Goal: Complete application form

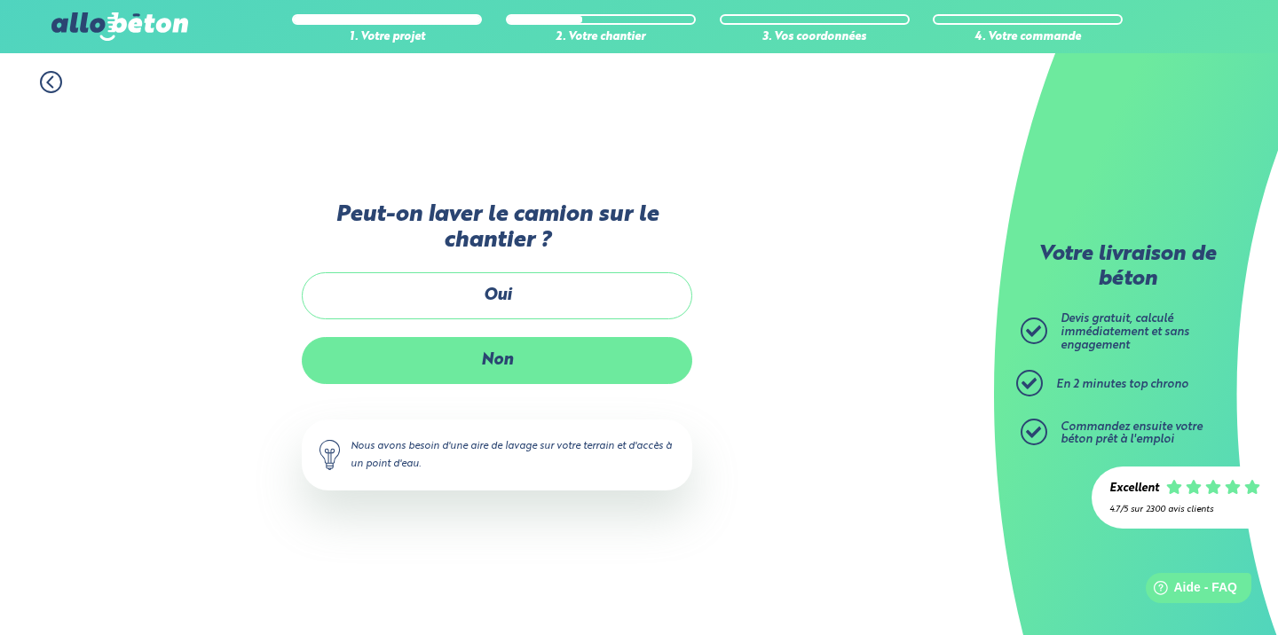
click at [497, 374] on label "Non" at bounding box center [497, 360] width 391 height 47
click at [0, 0] on input "Non" at bounding box center [0, 0] width 0 height 0
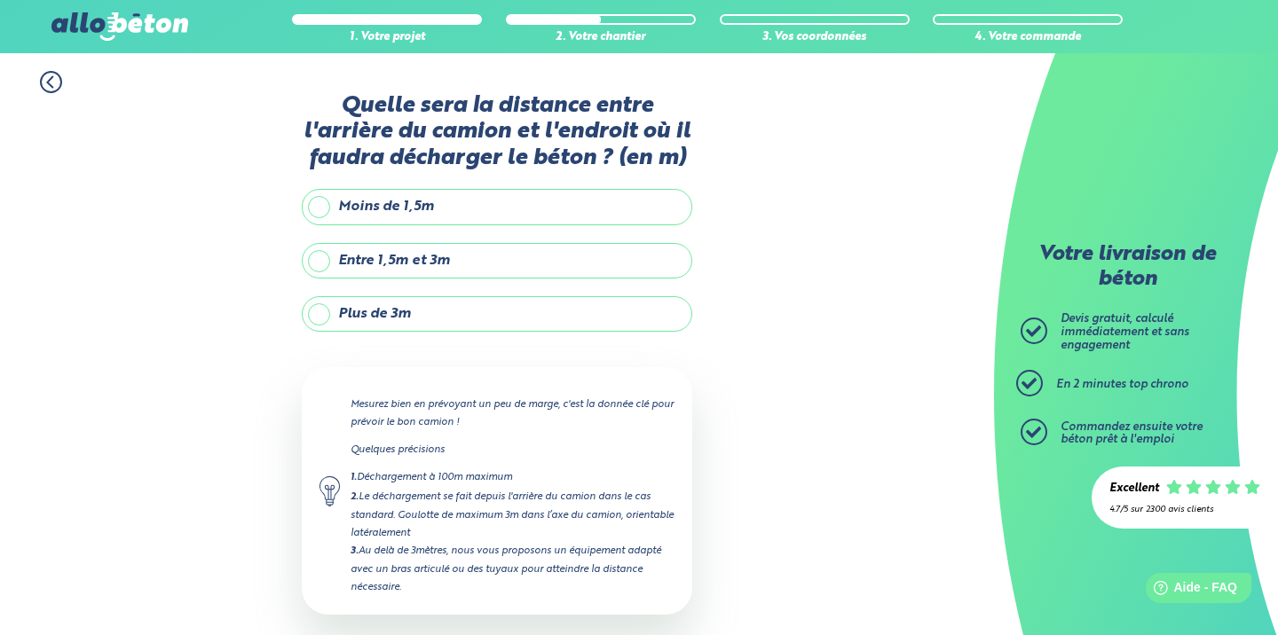
click at [435, 279] on label "Entre 1,5m et 3m" at bounding box center [497, 261] width 391 height 36
click at [0, 0] on input "Entre 1,5m et 3m" at bounding box center [0, 0] width 0 height 0
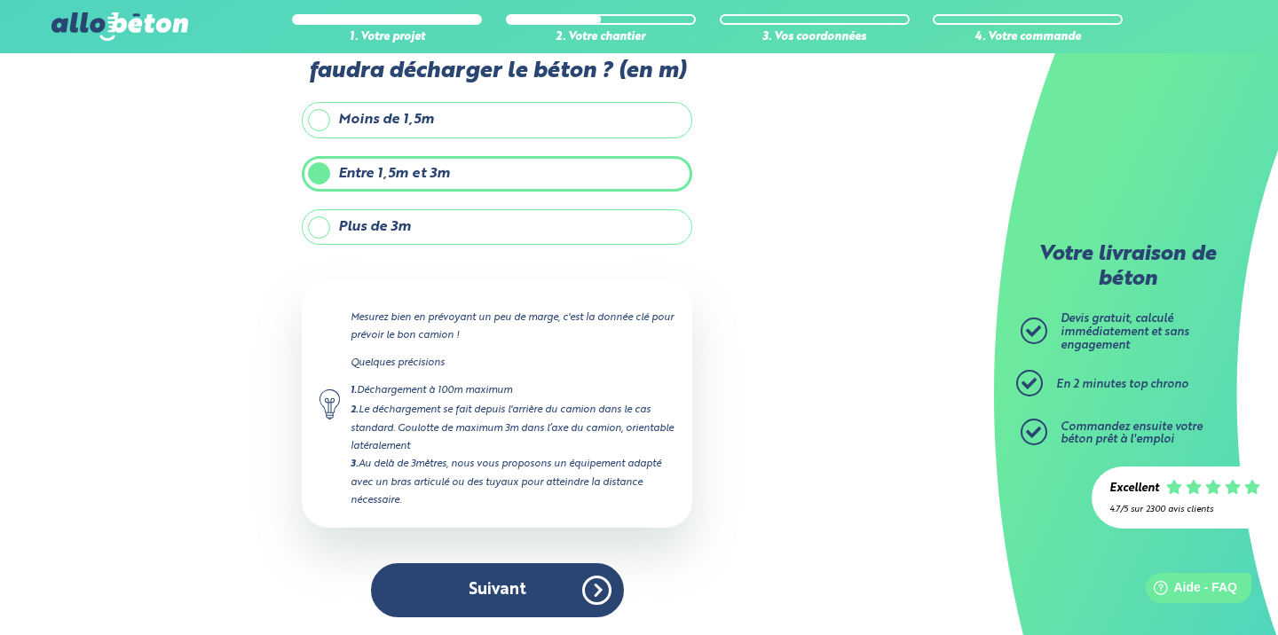
scroll to position [106, 0]
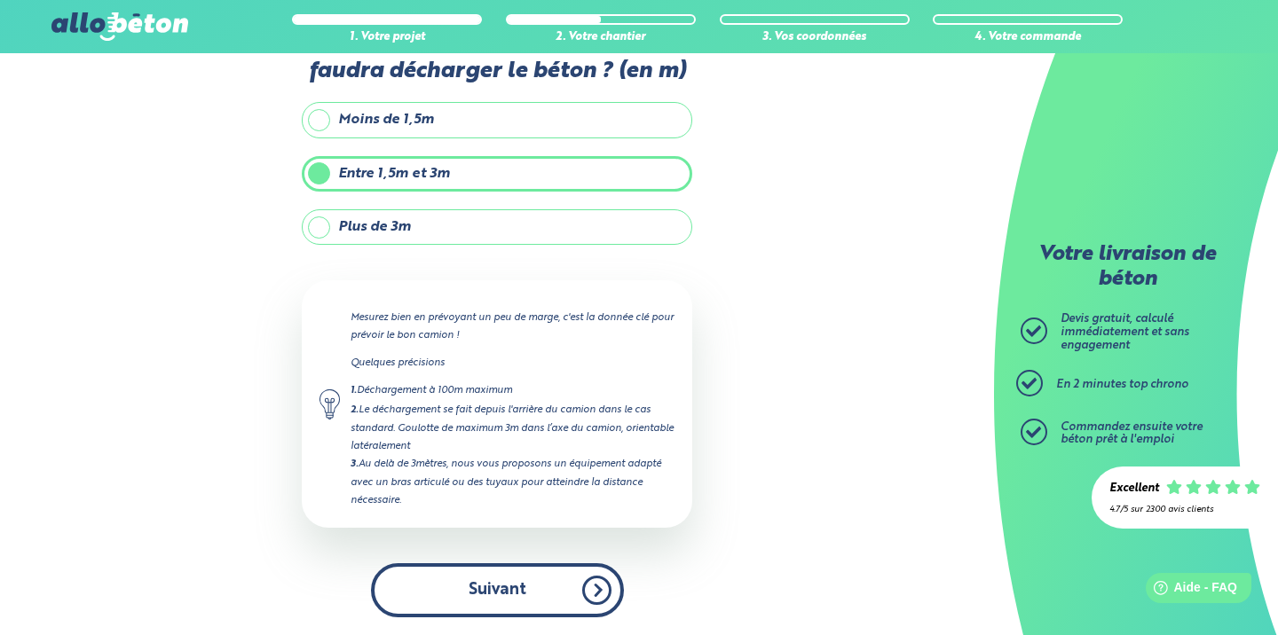
click at [585, 581] on button "Suivant" at bounding box center [497, 591] width 253 height 54
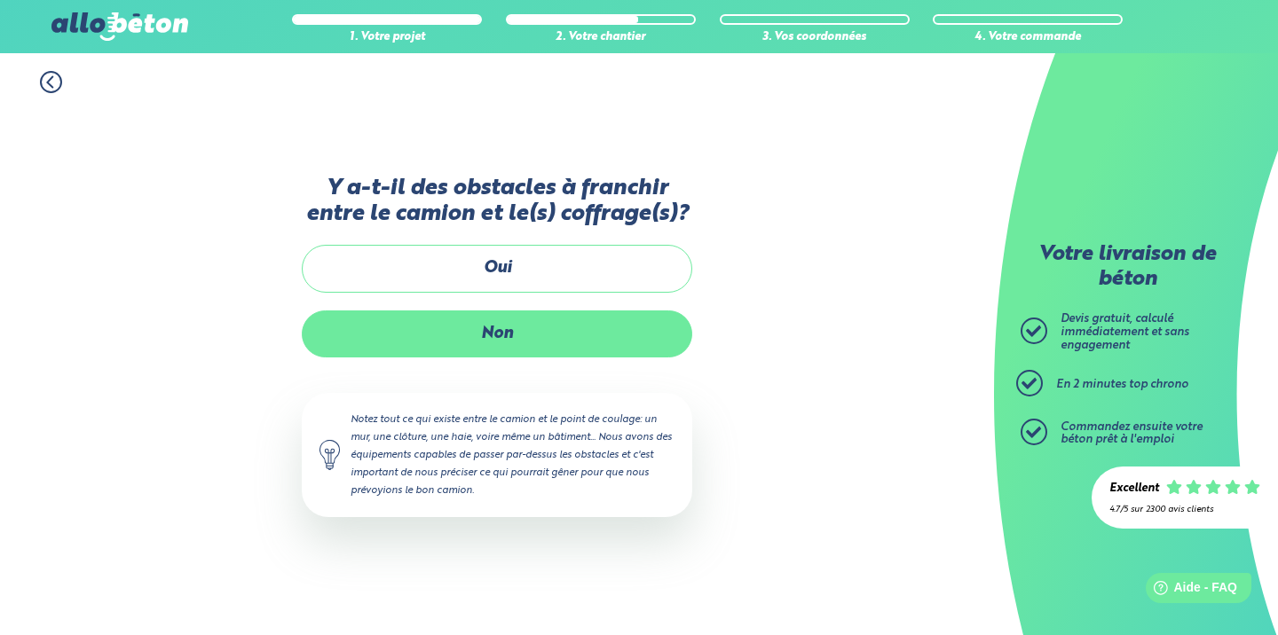
click at [534, 355] on label "Non" at bounding box center [497, 334] width 391 height 47
click at [0, 0] on input "Non" at bounding box center [0, 0] width 0 height 0
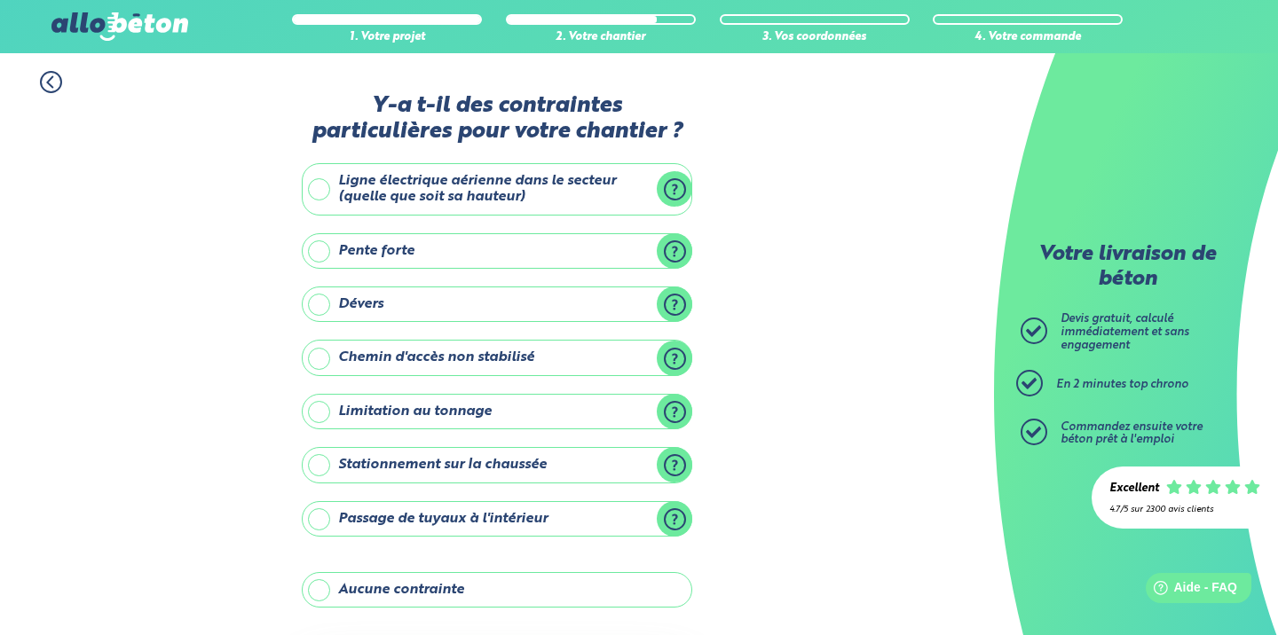
click at [465, 596] on label "Aucune contrainte" at bounding box center [497, 590] width 391 height 36
click at [0, 0] on input "Aucune contrainte" at bounding box center [0, 0] width 0 height 0
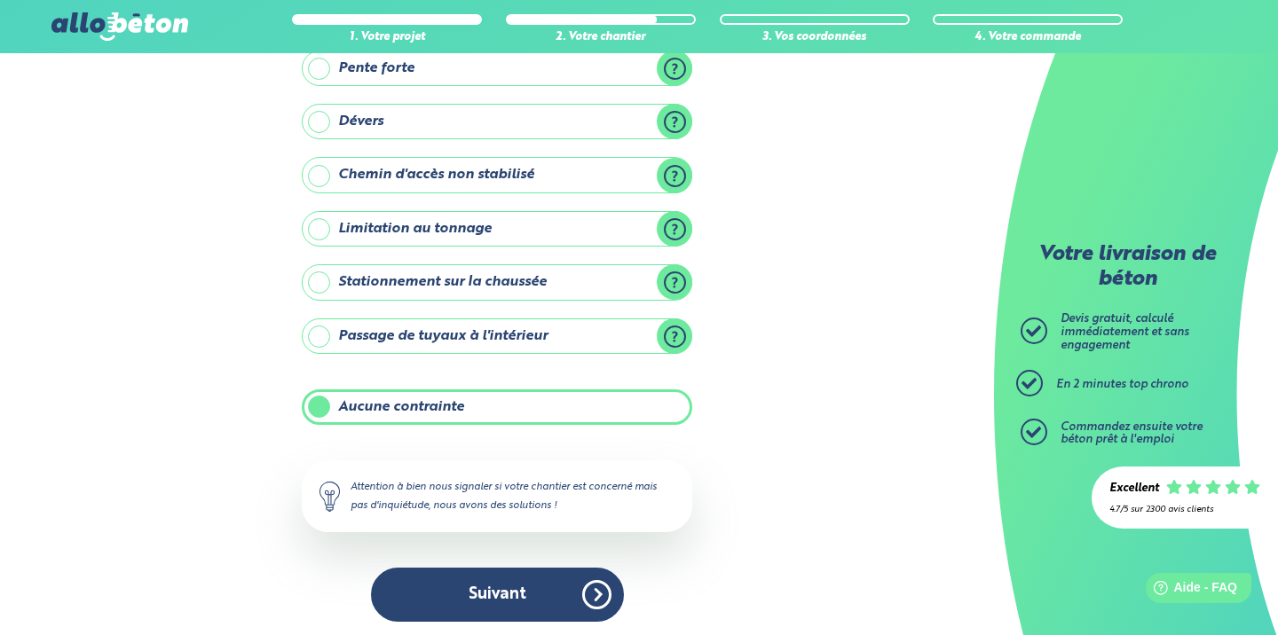
scroll to position [182, 0]
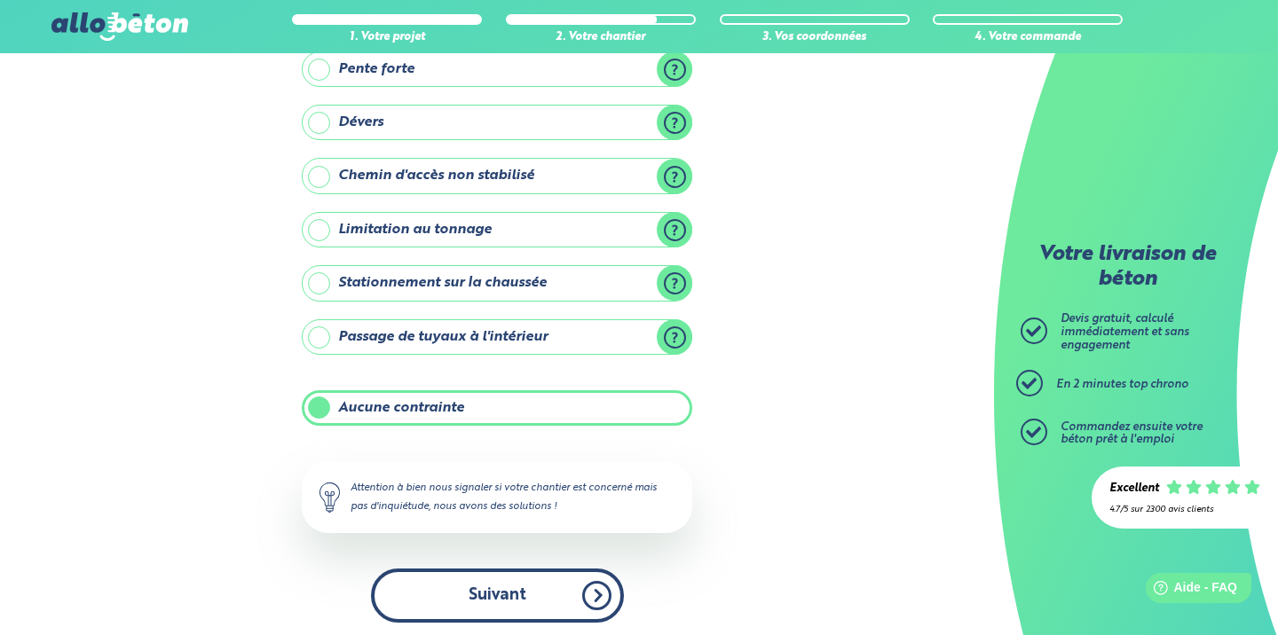
click at [556, 582] on button "Suivant" at bounding box center [497, 596] width 253 height 54
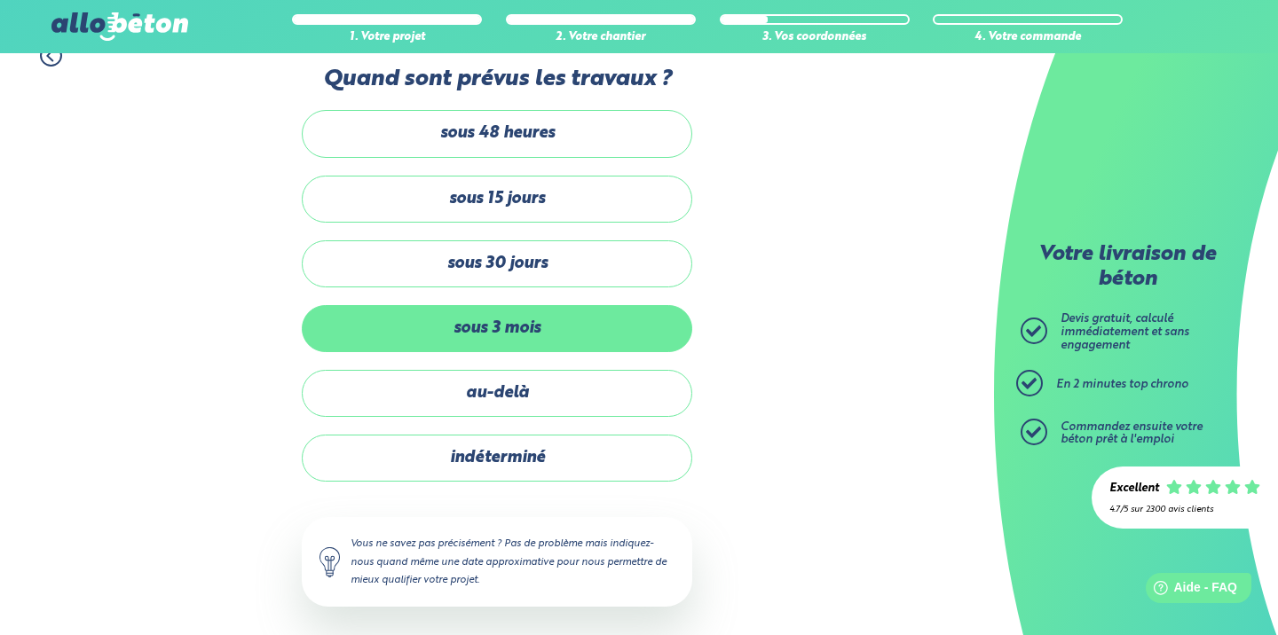
click at [573, 329] on label "sous 3 mois" at bounding box center [497, 328] width 391 height 47
click at [0, 0] on input "sous 3 mois" at bounding box center [0, 0] width 0 height 0
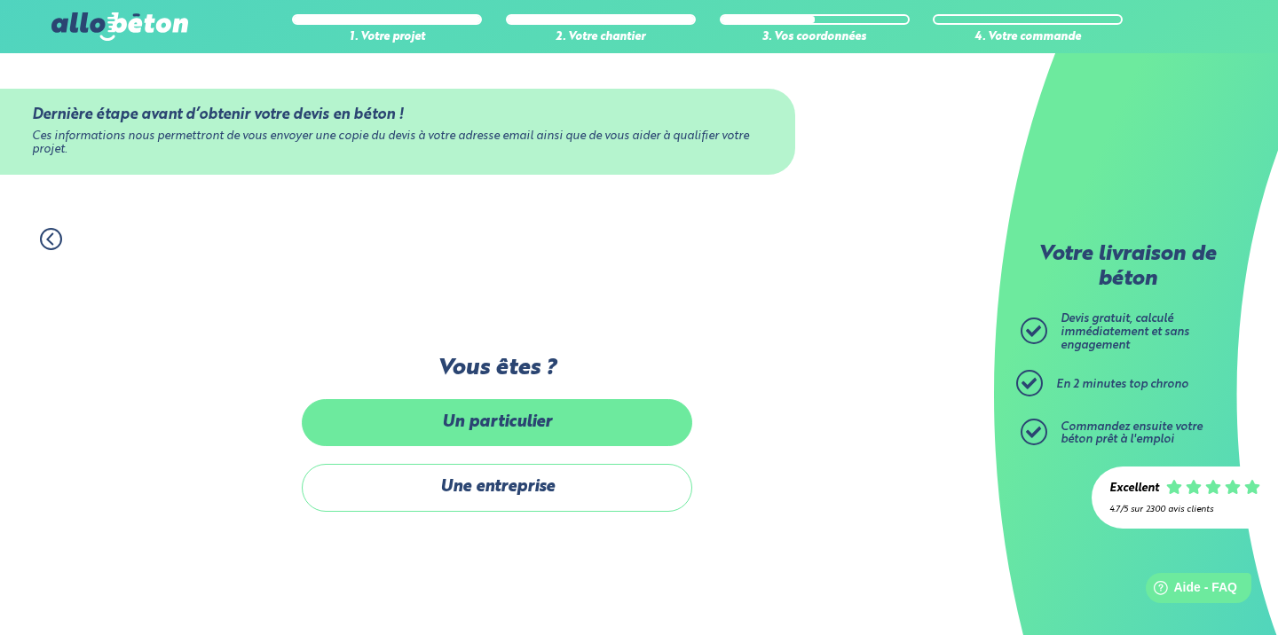
click at [578, 418] on label "Un particulier" at bounding box center [497, 422] width 391 height 47
click at [0, 0] on input "Un particulier" at bounding box center [0, 0] width 0 height 0
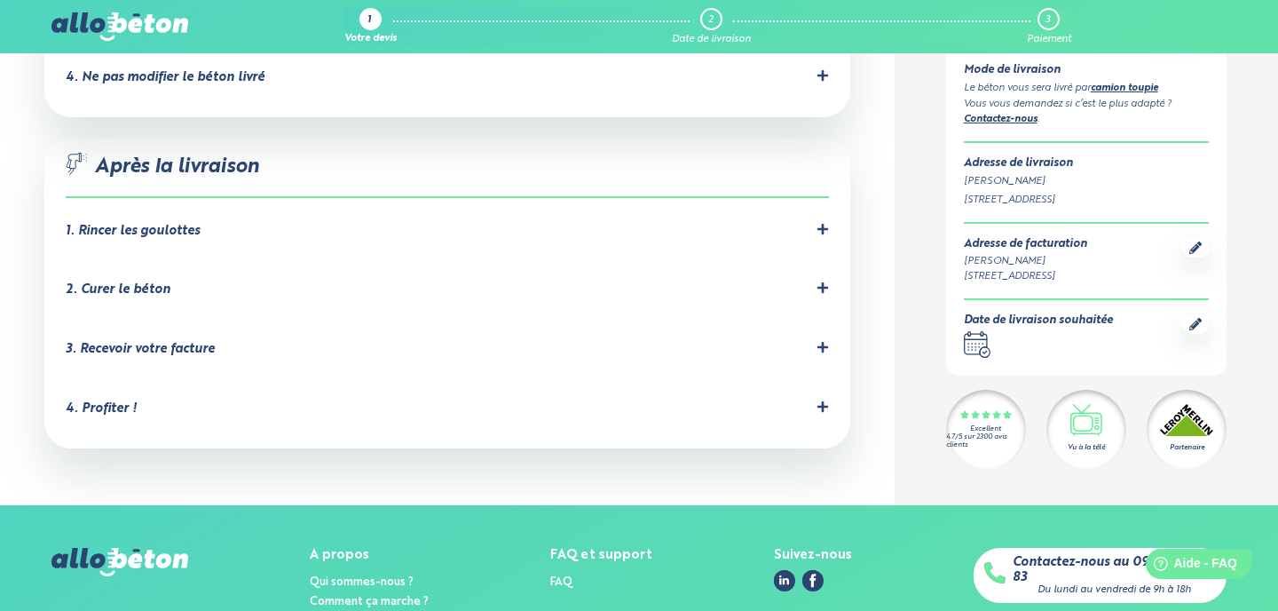
scroll to position [1773, 0]
click at [825, 342] on icon at bounding box center [822, 347] width 11 height 11
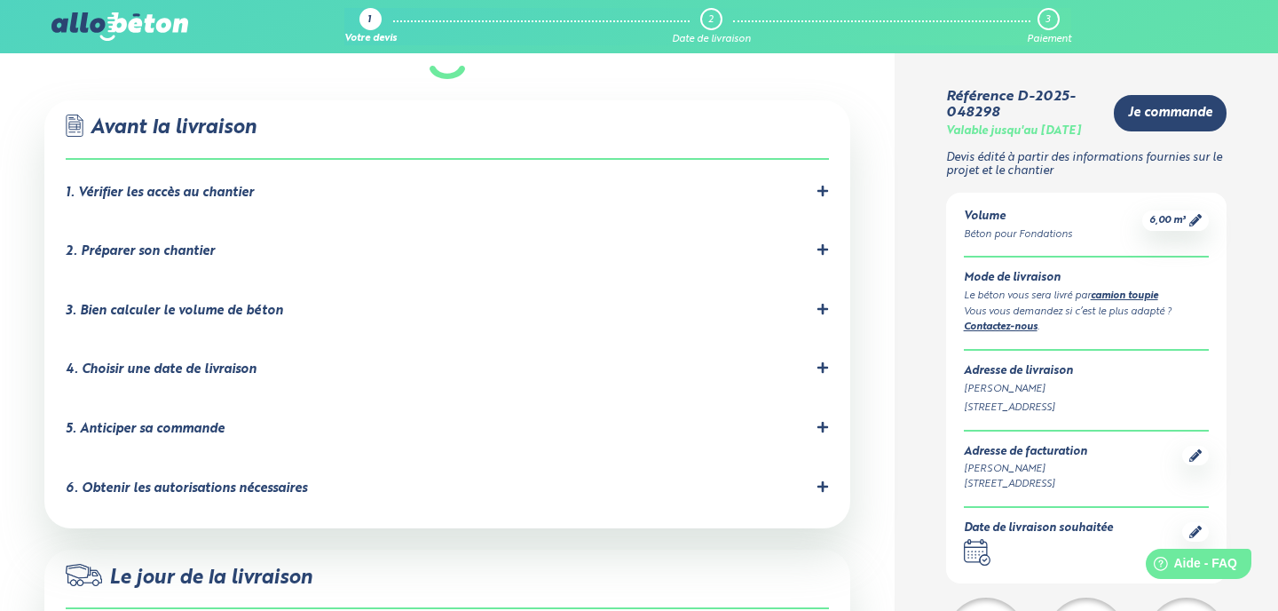
scroll to position [1014, 0]
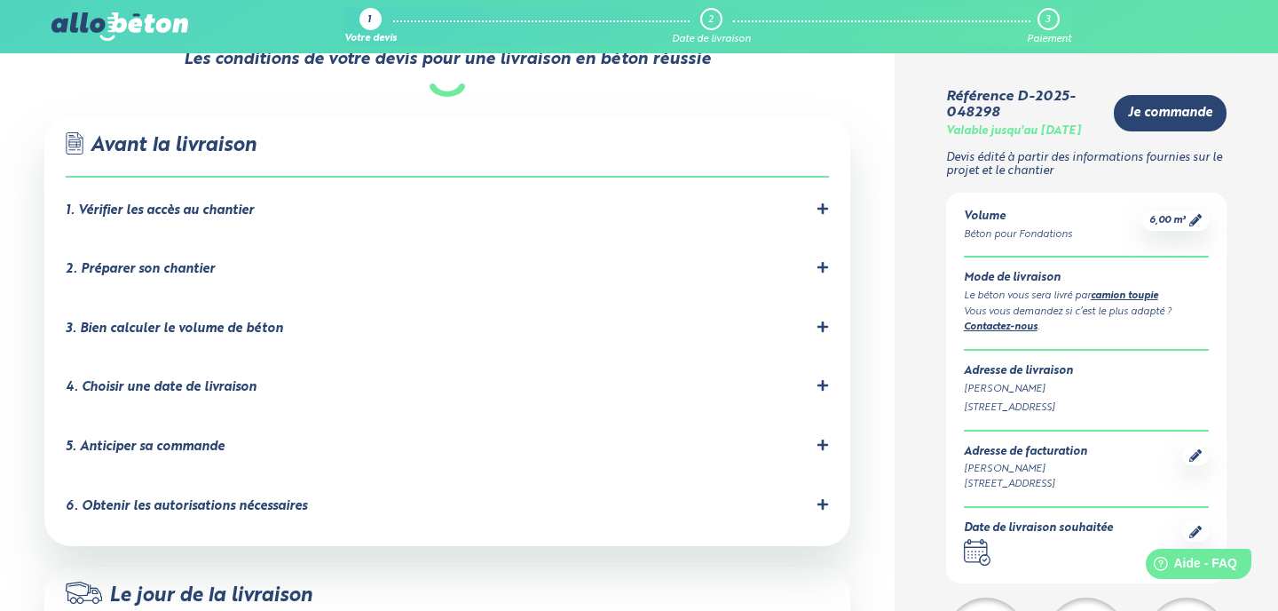
click at [818, 438] on icon at bounding box center [823, 444] width 12 height 12
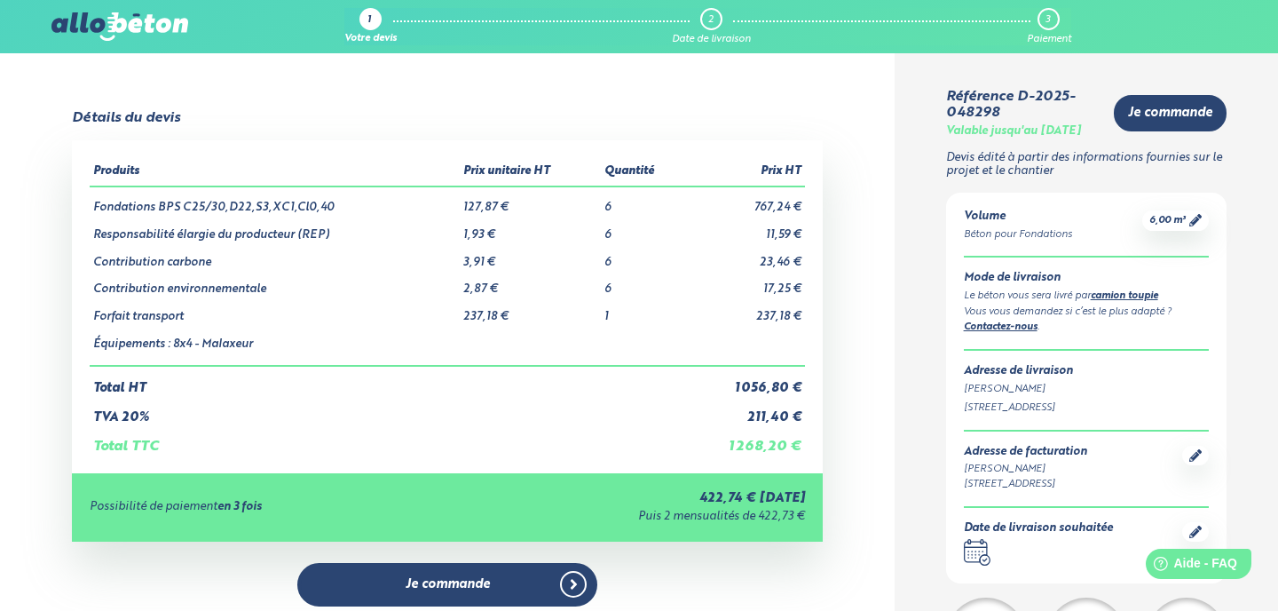
scroll to position [0, 0]
click at [1138, 301] on link "camion toupie" at bounding box center [1124, 296] width 67 height 10
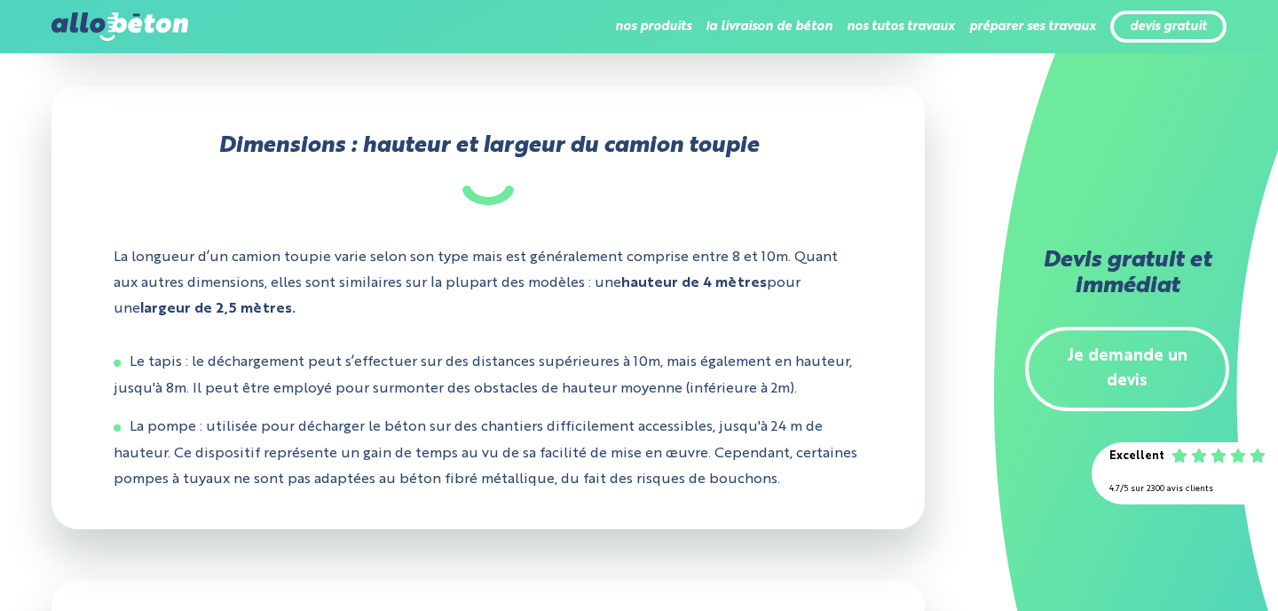
scroll to position [2563, 0]
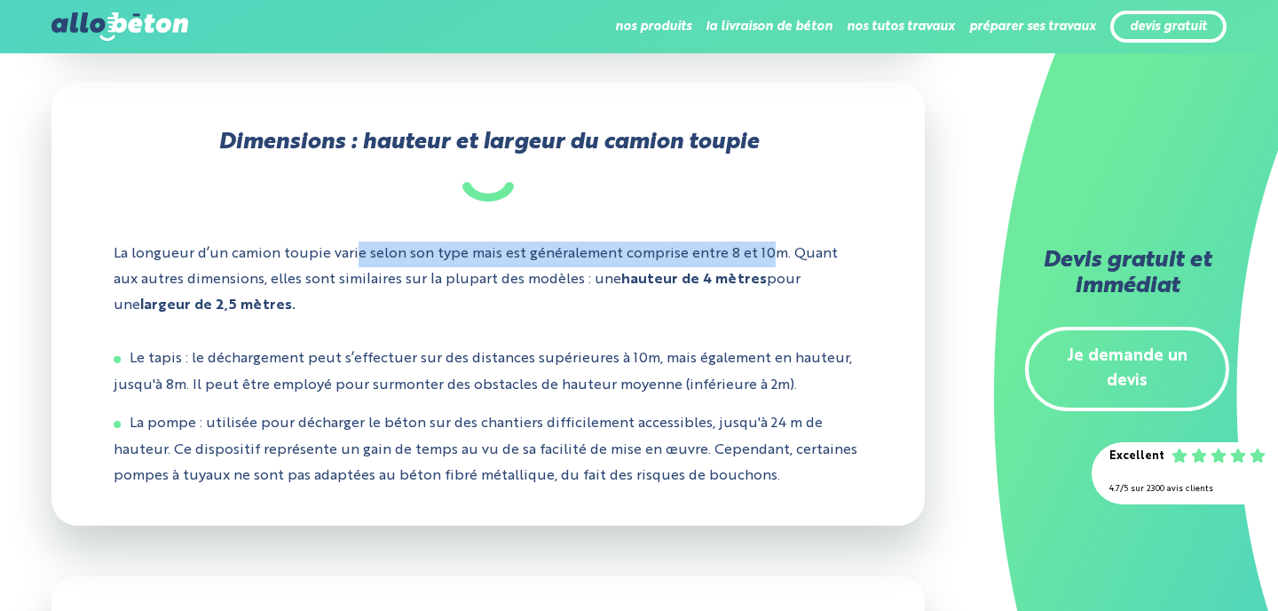
drag, startPoint x: 358, startPoint y: 223, endPoint x: 765, endPoint y: 227, distance: 407.4
click at [765, 228] on p "La longueur d’un camion toupie varie selon son type mais est généralement compr…" at bounding box center [489, 279] width 750 height 103
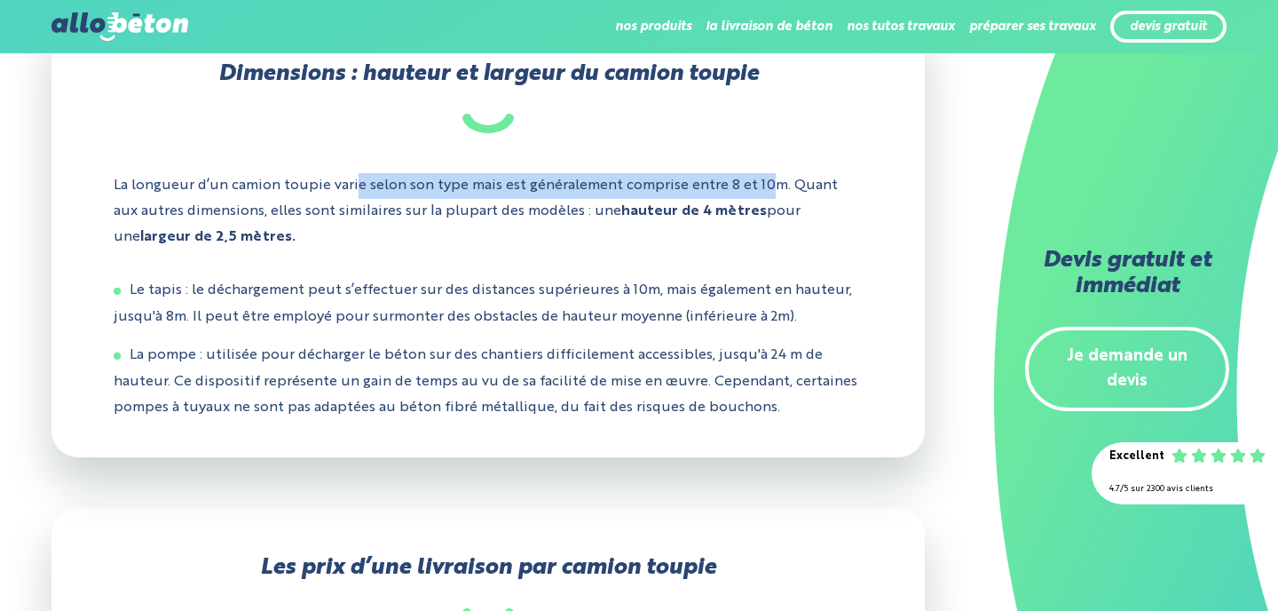
scroll to position [2631, 0]
click at [762, 160] on p "La longueur d’un camion toupie varie selon son type mais est généralement compr…" at bounding box center [489, 211] width 750 height 103
